Goal: Check status: Check status

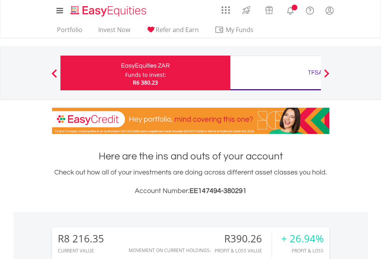
scroll to position [74, 121]
click at [125, 73] on div "Funds to invest:" at bounding box center [145, 75] width 41 height 8
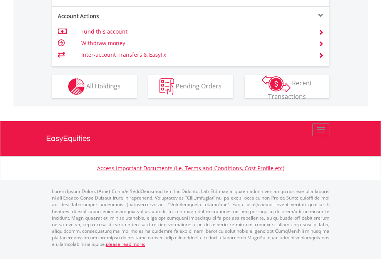
scroll to position [739, 0]
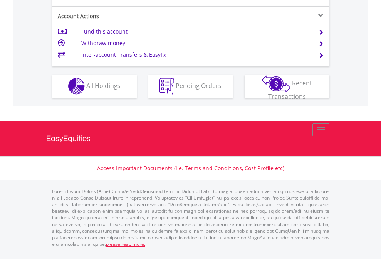
scroll to position [721, 0]
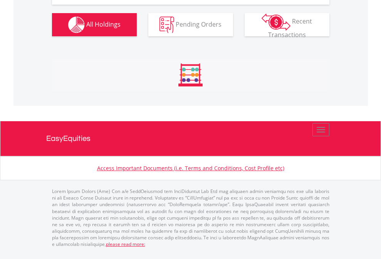
scroll to position [74, 121]
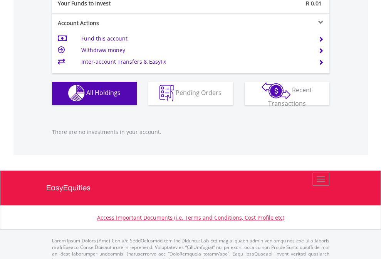
scroll to position [763, 0]
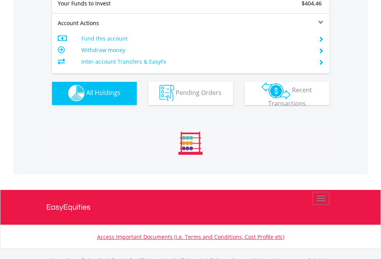
scroll to position [763, 0]
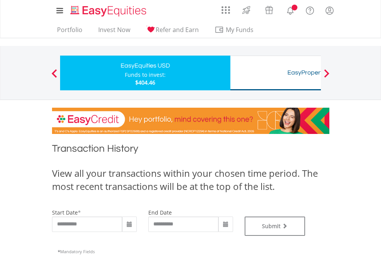
type input "**********"
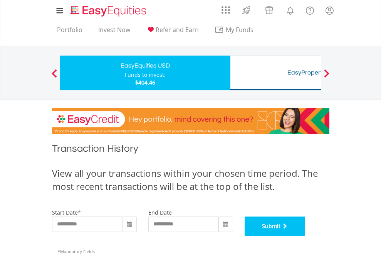
click at [306, 236] on button "Submit" at bounding box center [275, 225] width 61 height 19
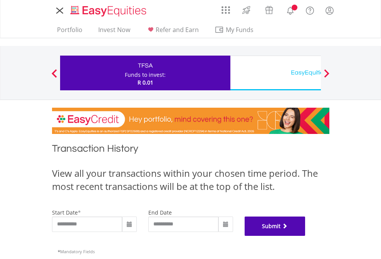
click at [306, 236] on button "Submit" at bounding box center [275, 225] width 61 height 19
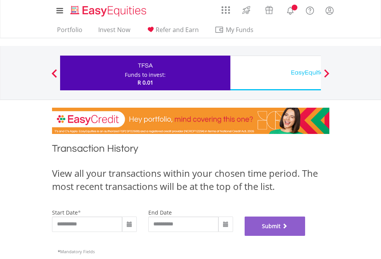
scroll to position [313, 0]
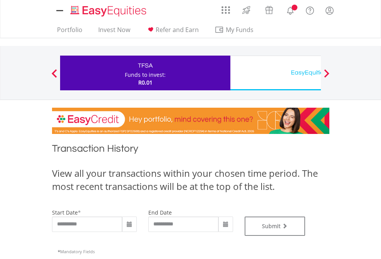
click at [276, 73] on div "EasyEquities USD" at bounding box center [315, 72] width 161 height 11
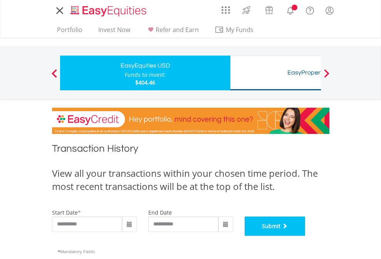
click at [306, 236] on button "Submit" at bounding box center [275, 225] width 61 height 19
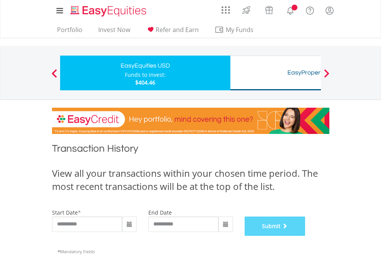
scroll to position [313, 0]
